Goal: Complete application form

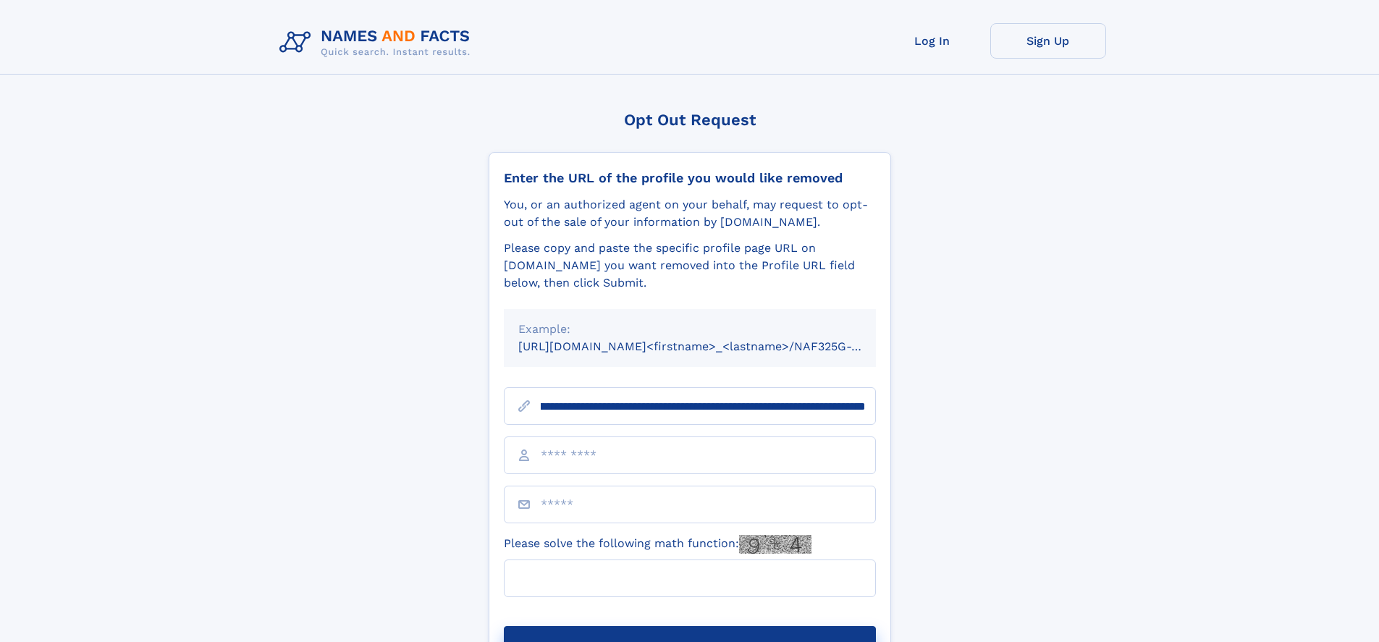
scroll to position [0, 183]
type input "**********"
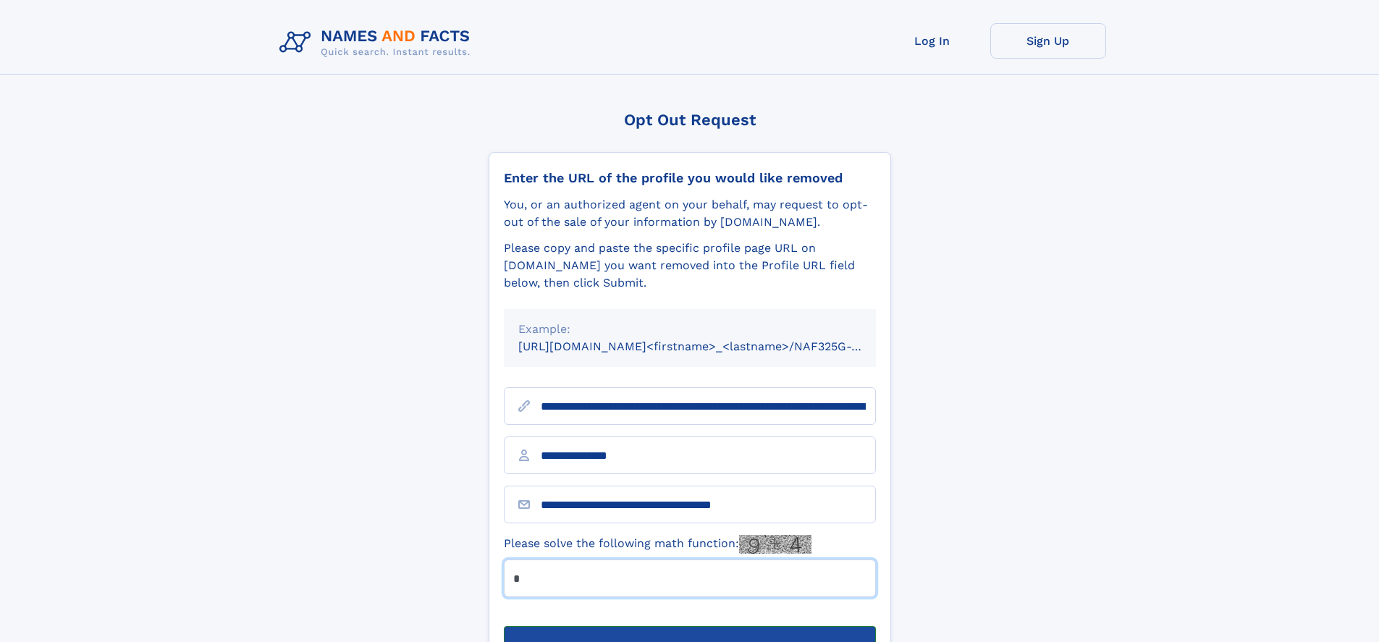
type input "*"
click at [689, 626] on button "Submit Opt Out Request" at bounding box center [690, 649] width 372 height 46
